Goal: Navigation & Orientation: Find specific page/section

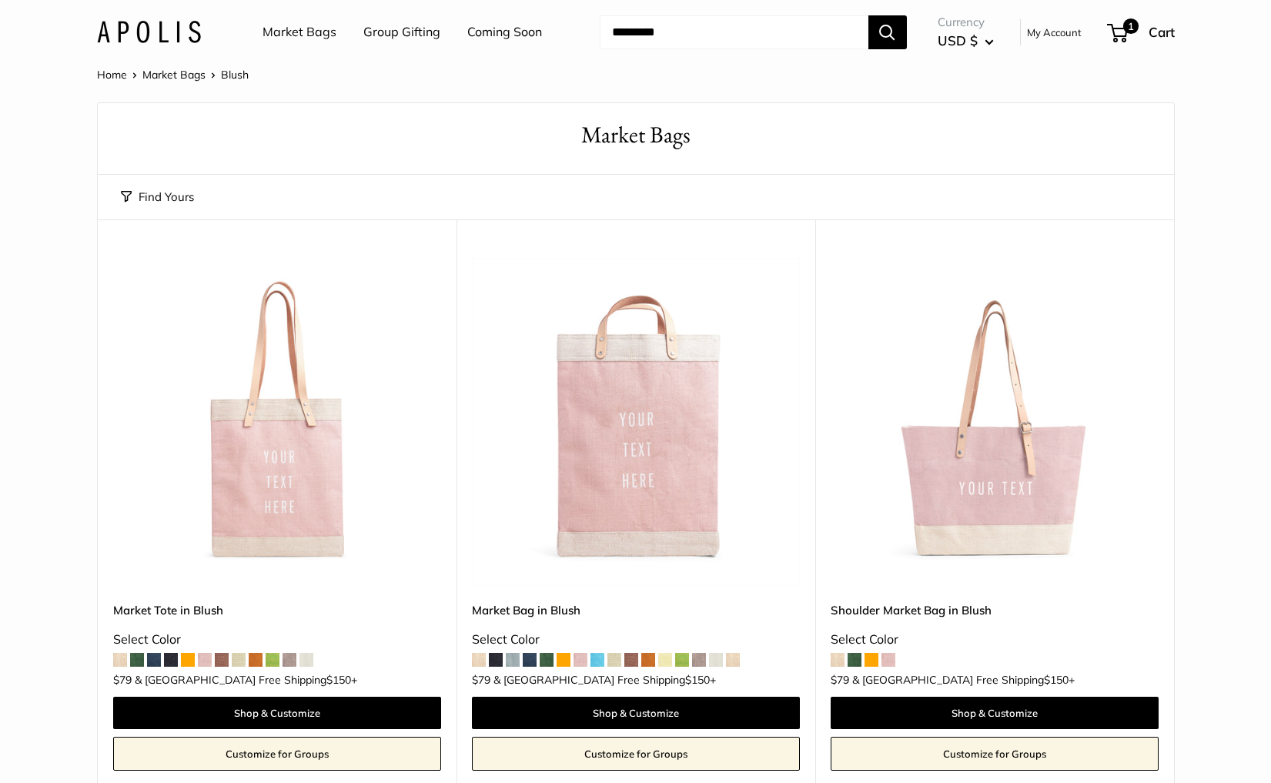
click at [286, 32] on link "Market Bags" at bounding box center [300, 32] width 74 height 23
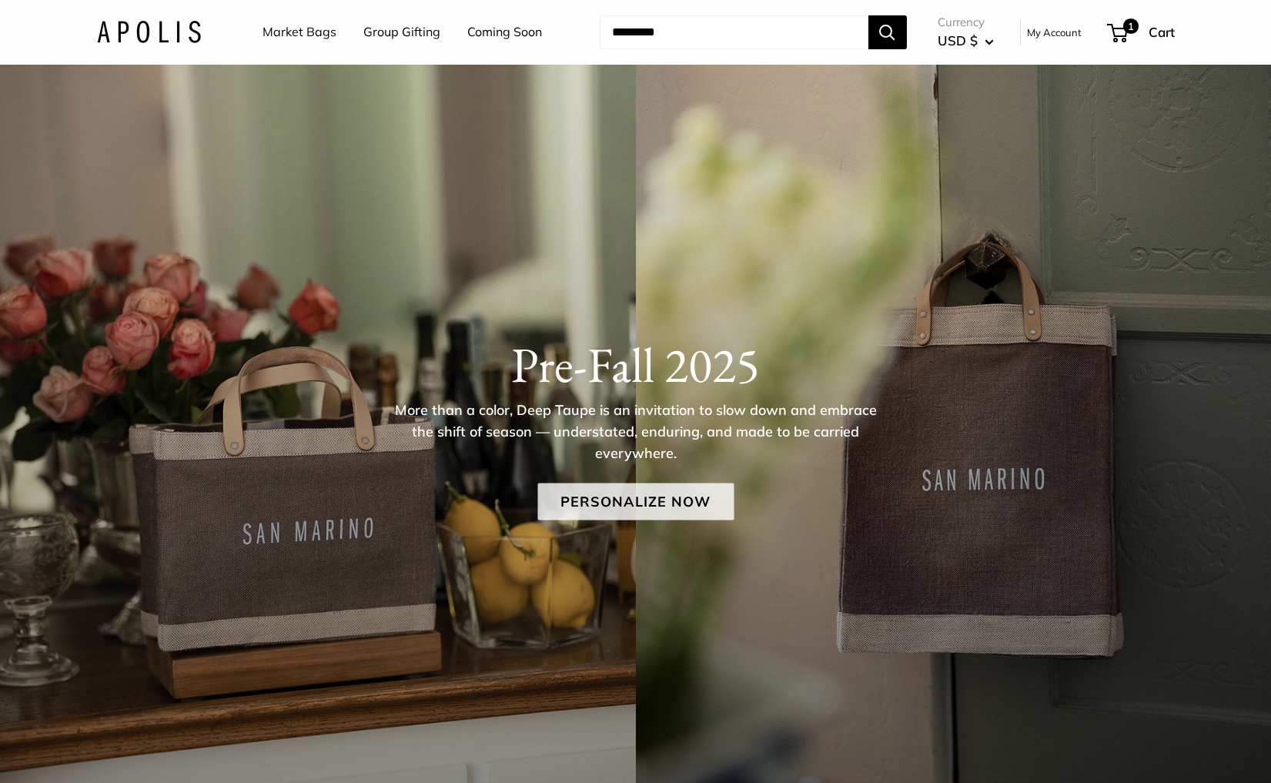
click at [627, 510] on link "Personalize Now" at bounding box center [635, 501] width 196 height 37
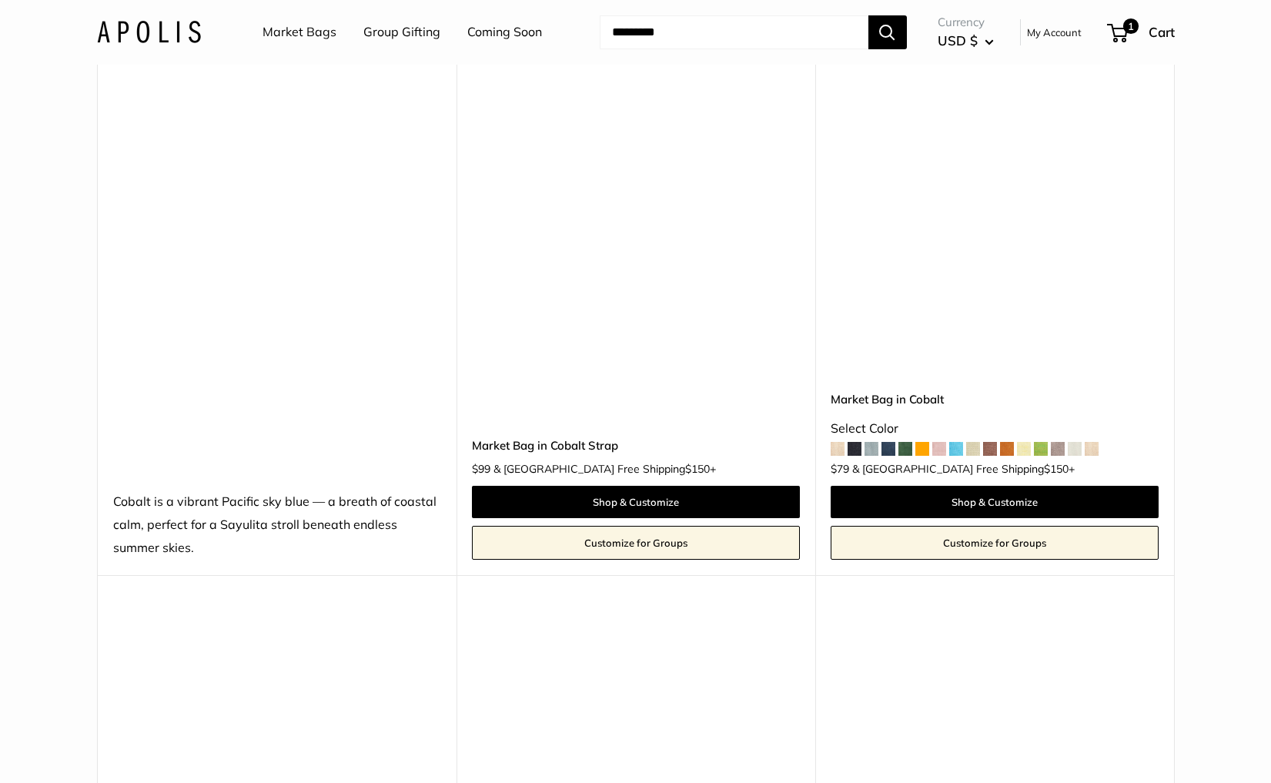
scroll to position [6623, 0]
